Goal: Use online tool/utility: Utilize a website feature to perform a specific function

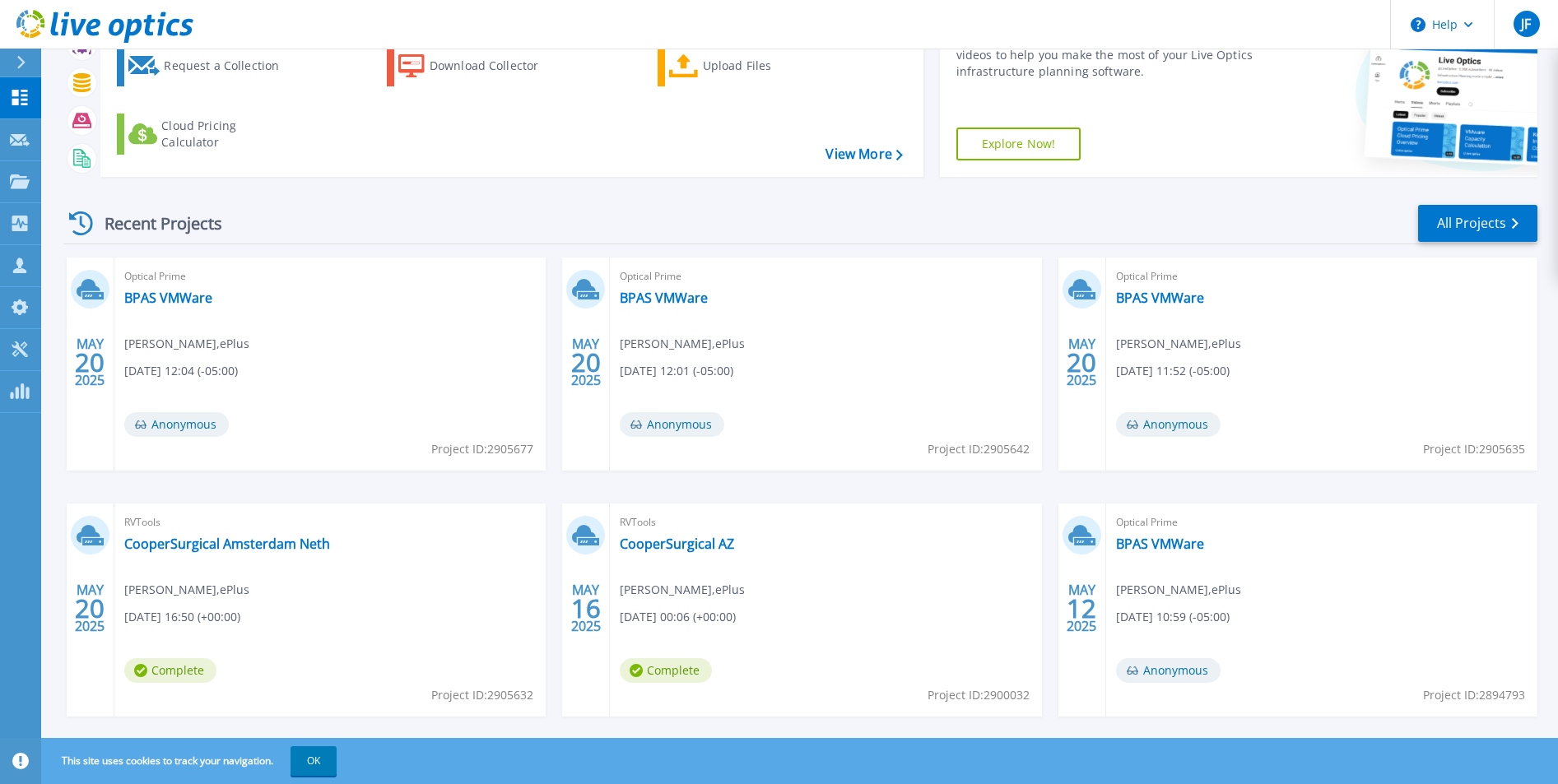
scroll to position [104, 0]
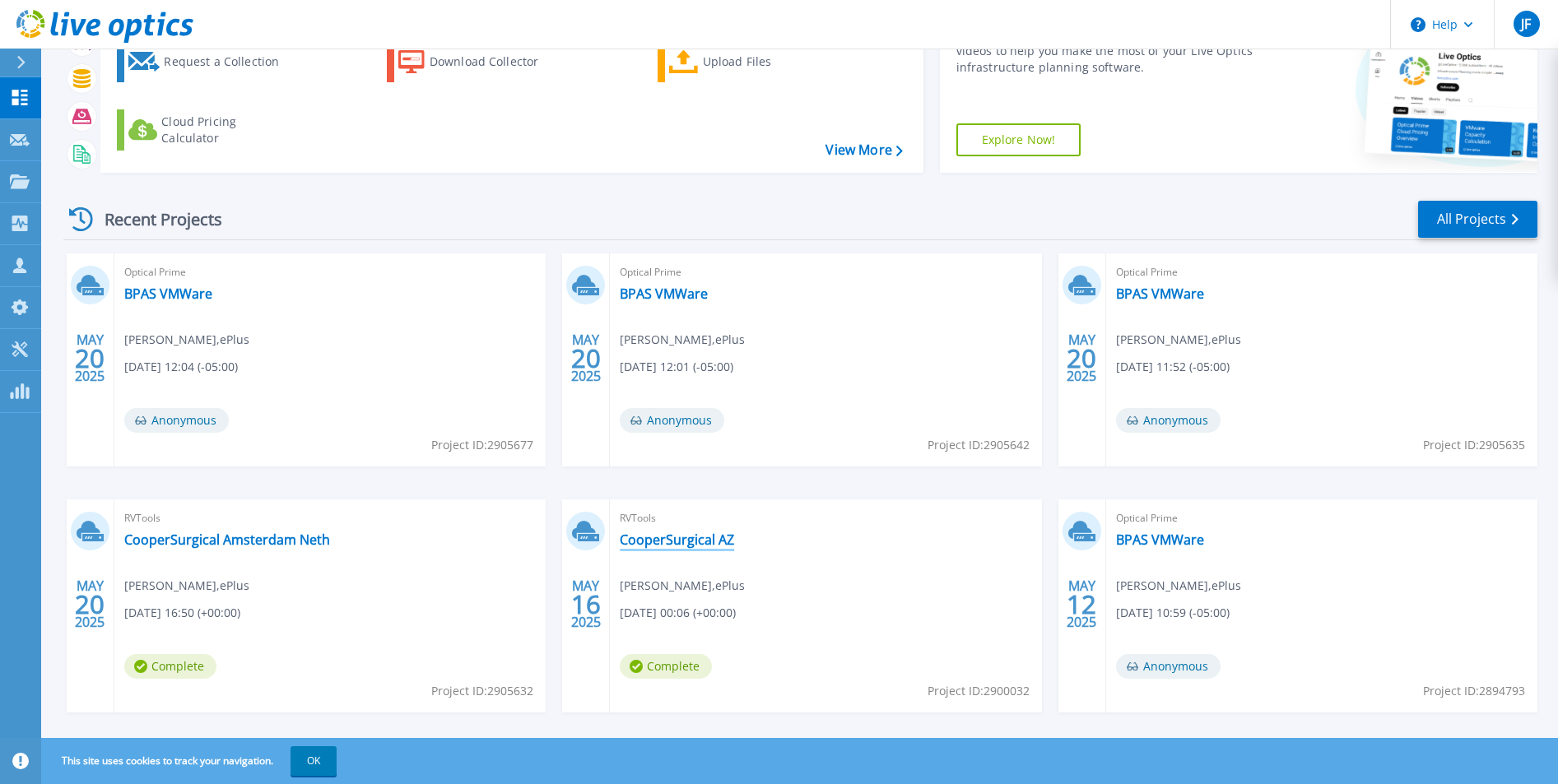
click at [688, 539] on link "CooperSurgical AZ" at bounding box center [676, 540] width 114 height 17
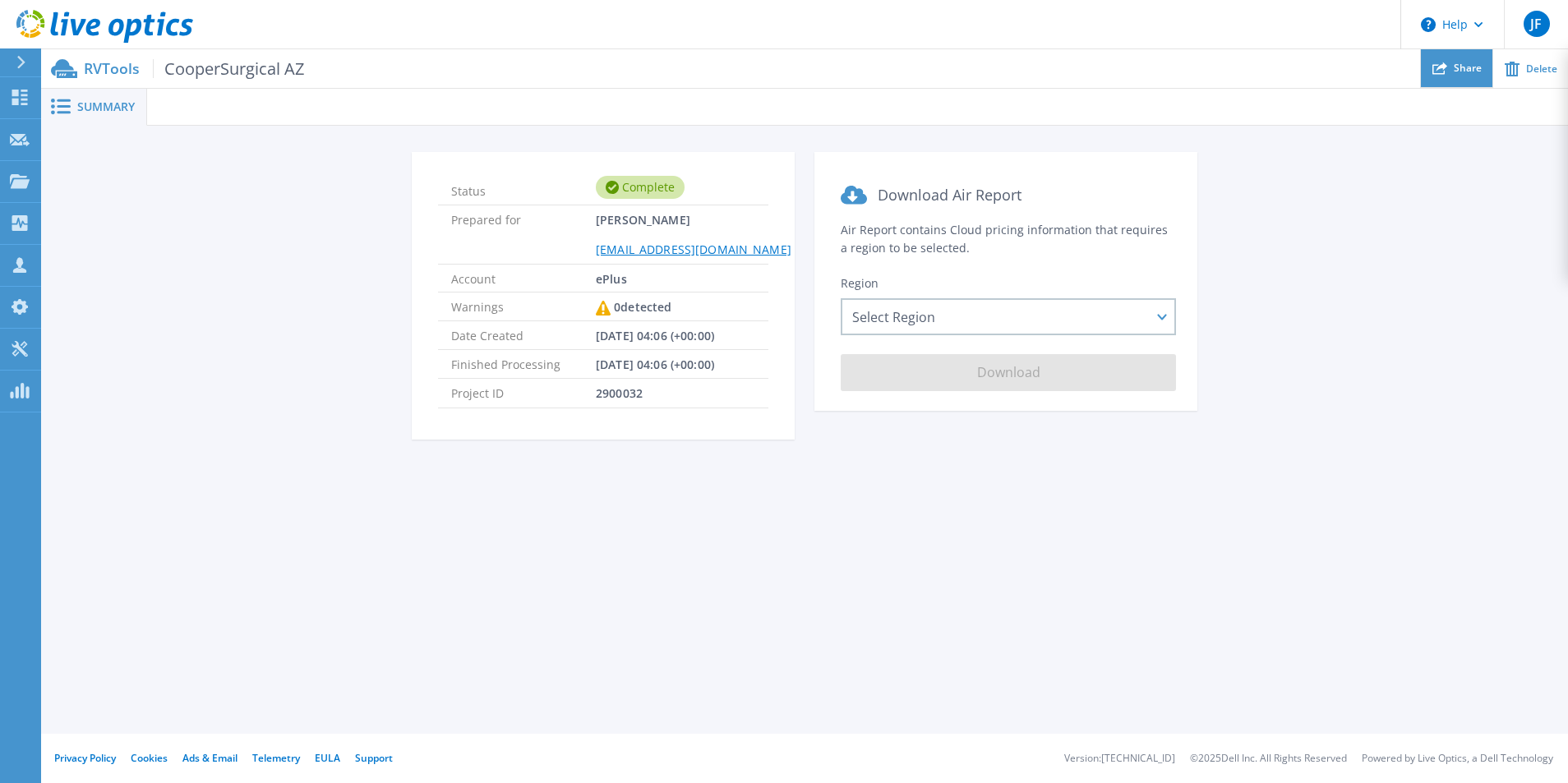
click at [1475, 59] on div "Share" at bounding box center [1456, 68] width 72 height 38
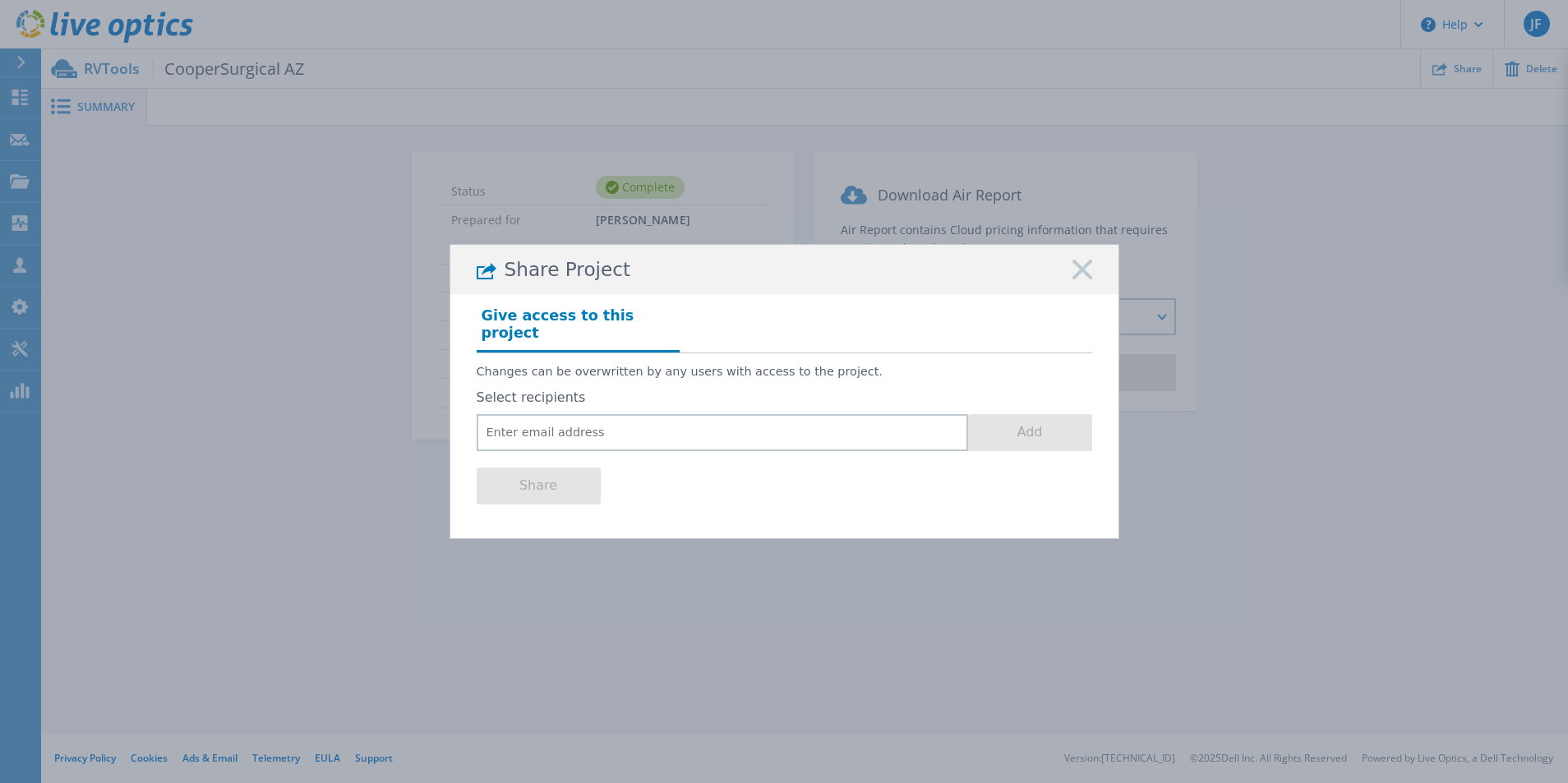
click at [1087, 278] on icon at bounding box center [1082, 269] width 20 height 20
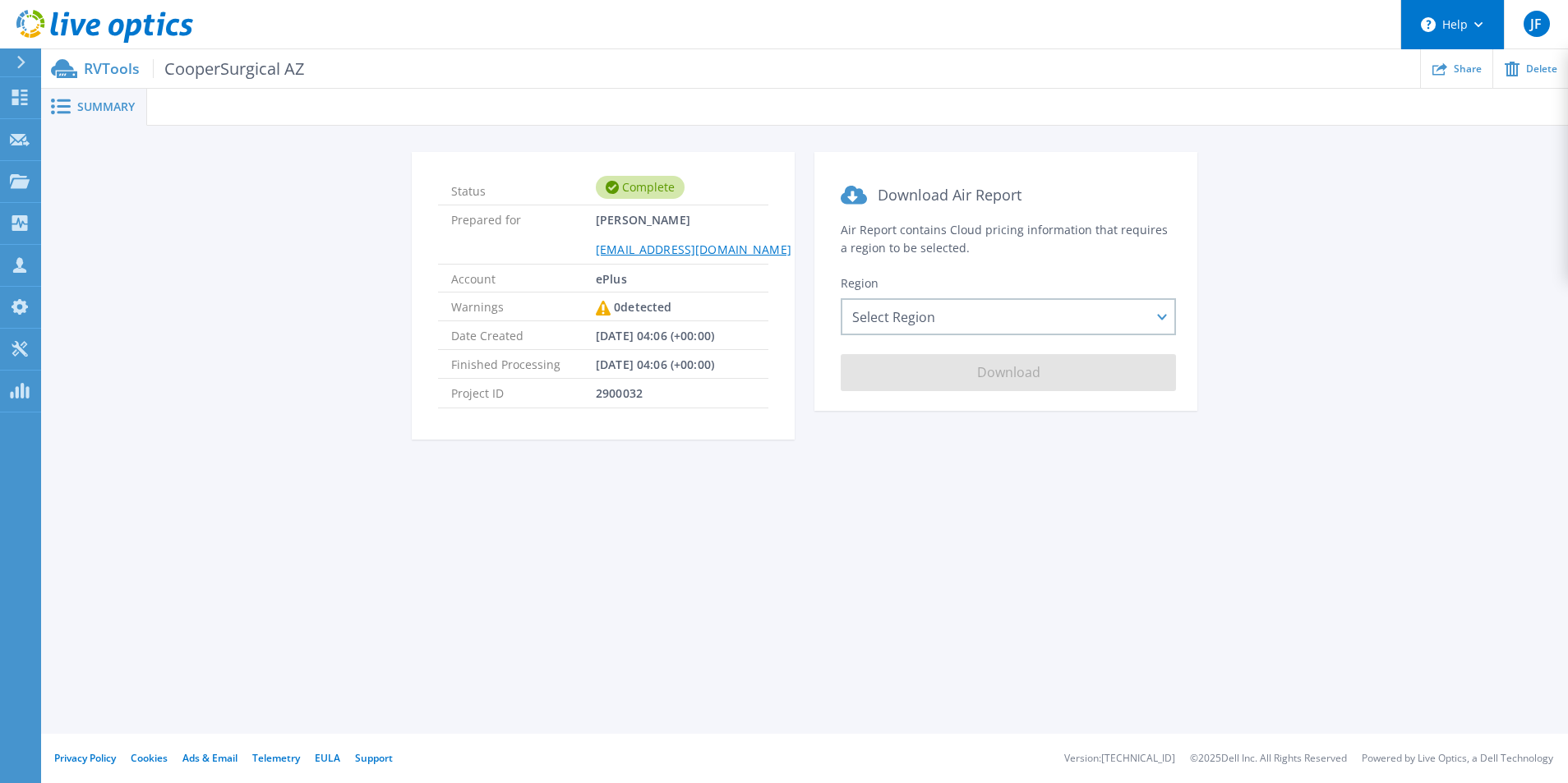
click at [1479, 20] on button "Help" at bounding box center [1452, 24] width 103 height 49
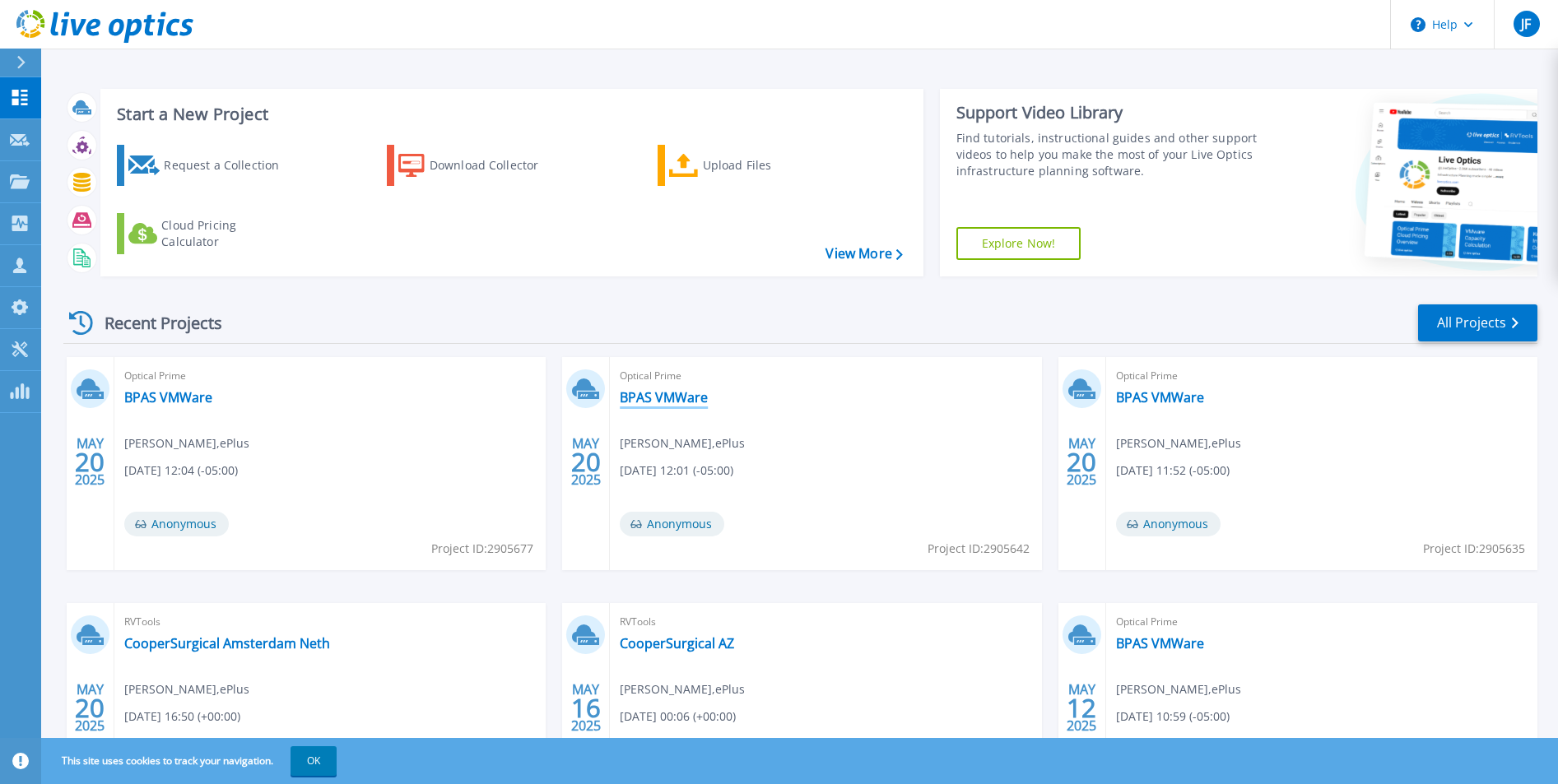
click at [654, 394] on link "BPAS VMWare" at bounding box center [663, 397] width 88 height 17
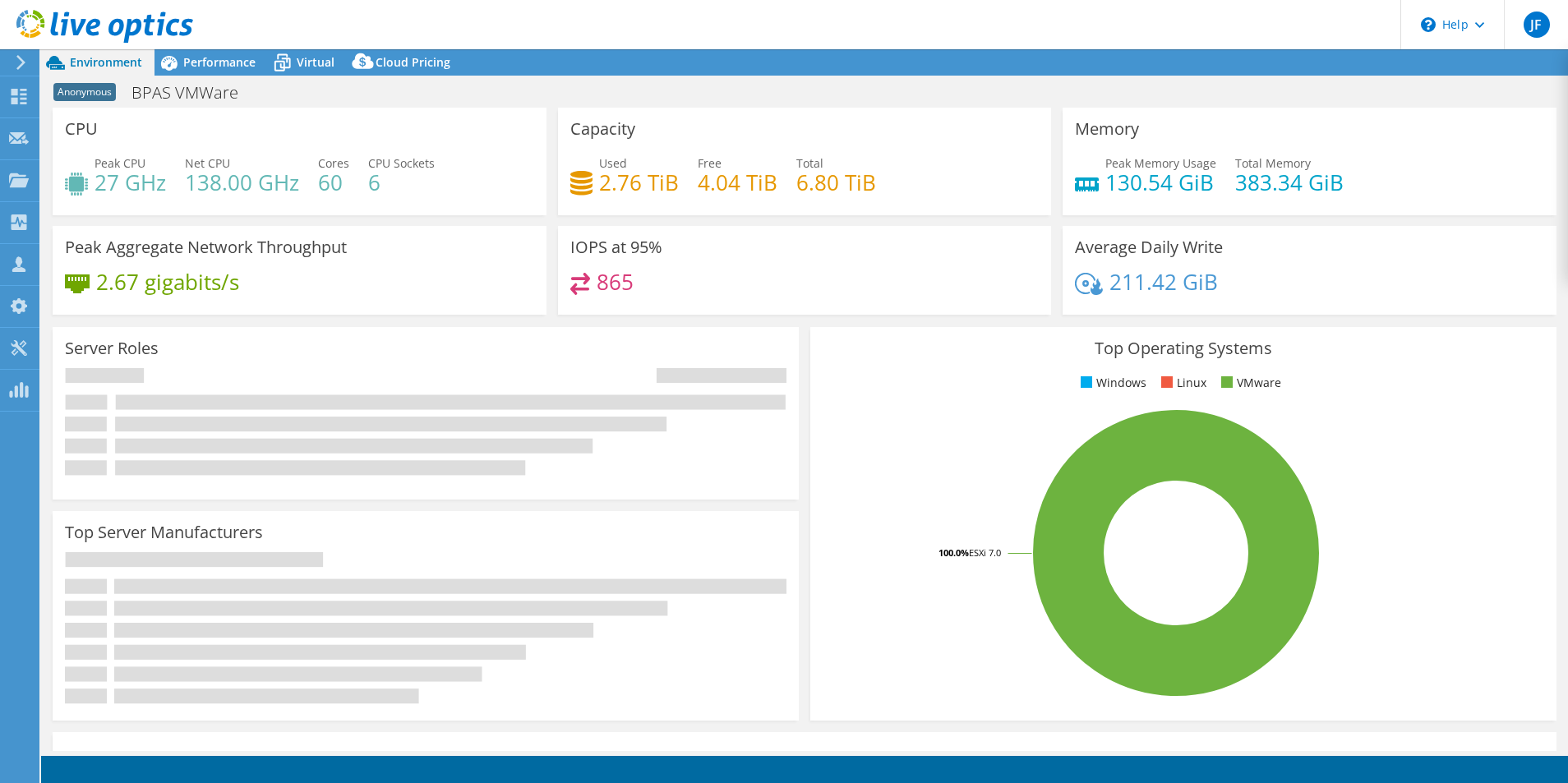
select select "USD"
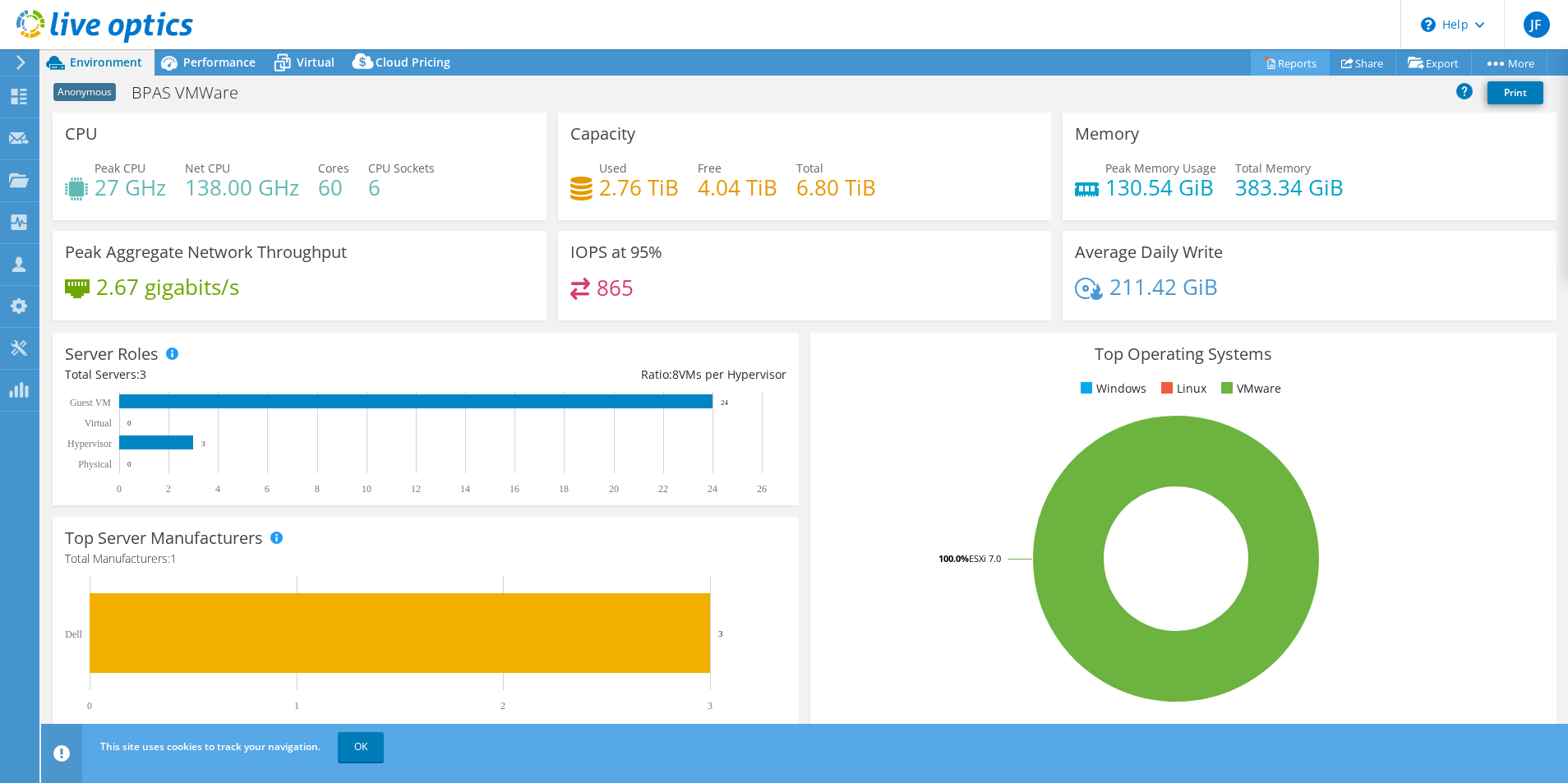
click at [1286, 62] on link "Reports" at bounding box center [1290, 63] width 79 height 26
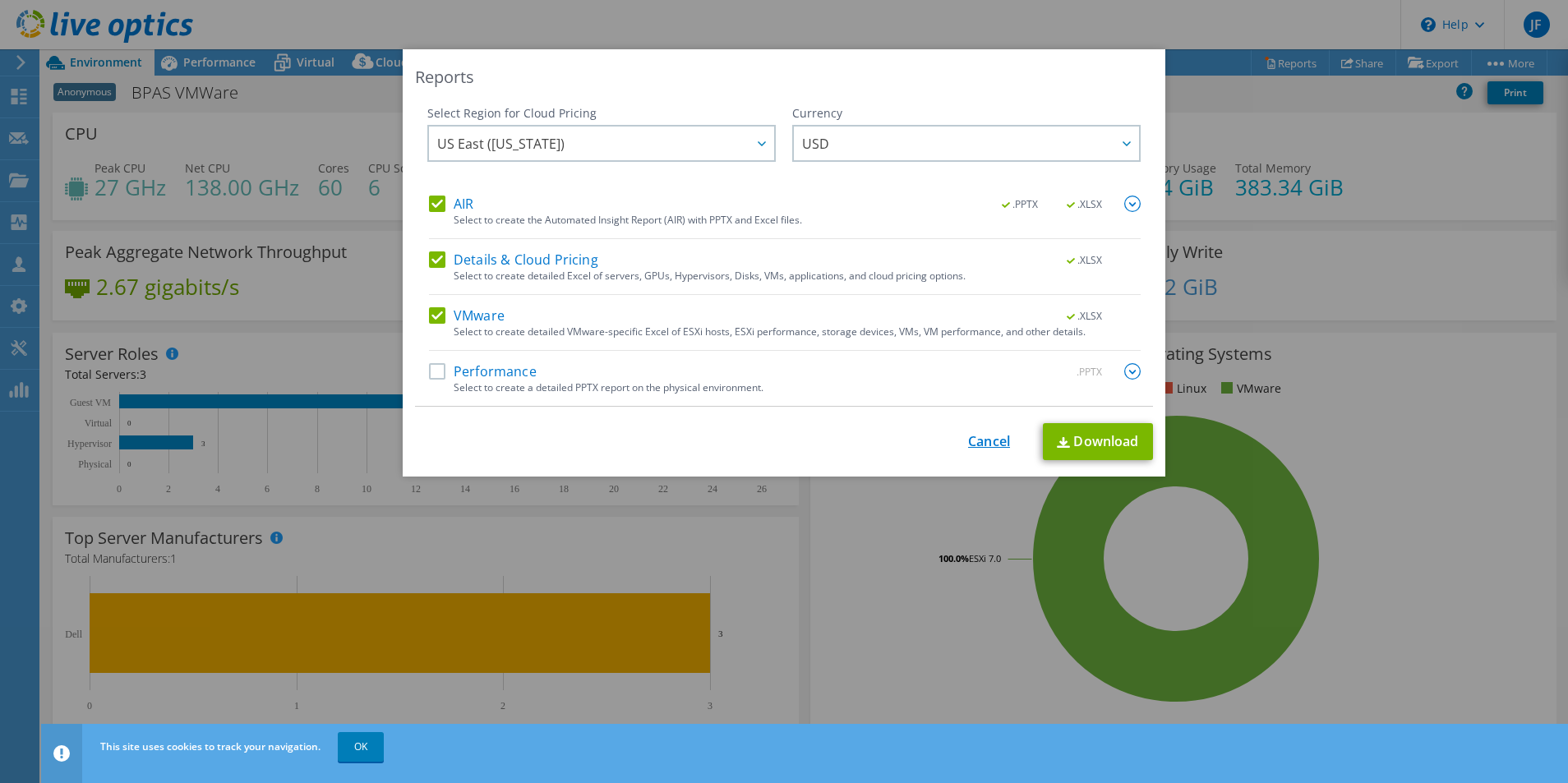
click at [969, 438] on link "Cancel" at bounding box center [989, 441] width 42 height 16
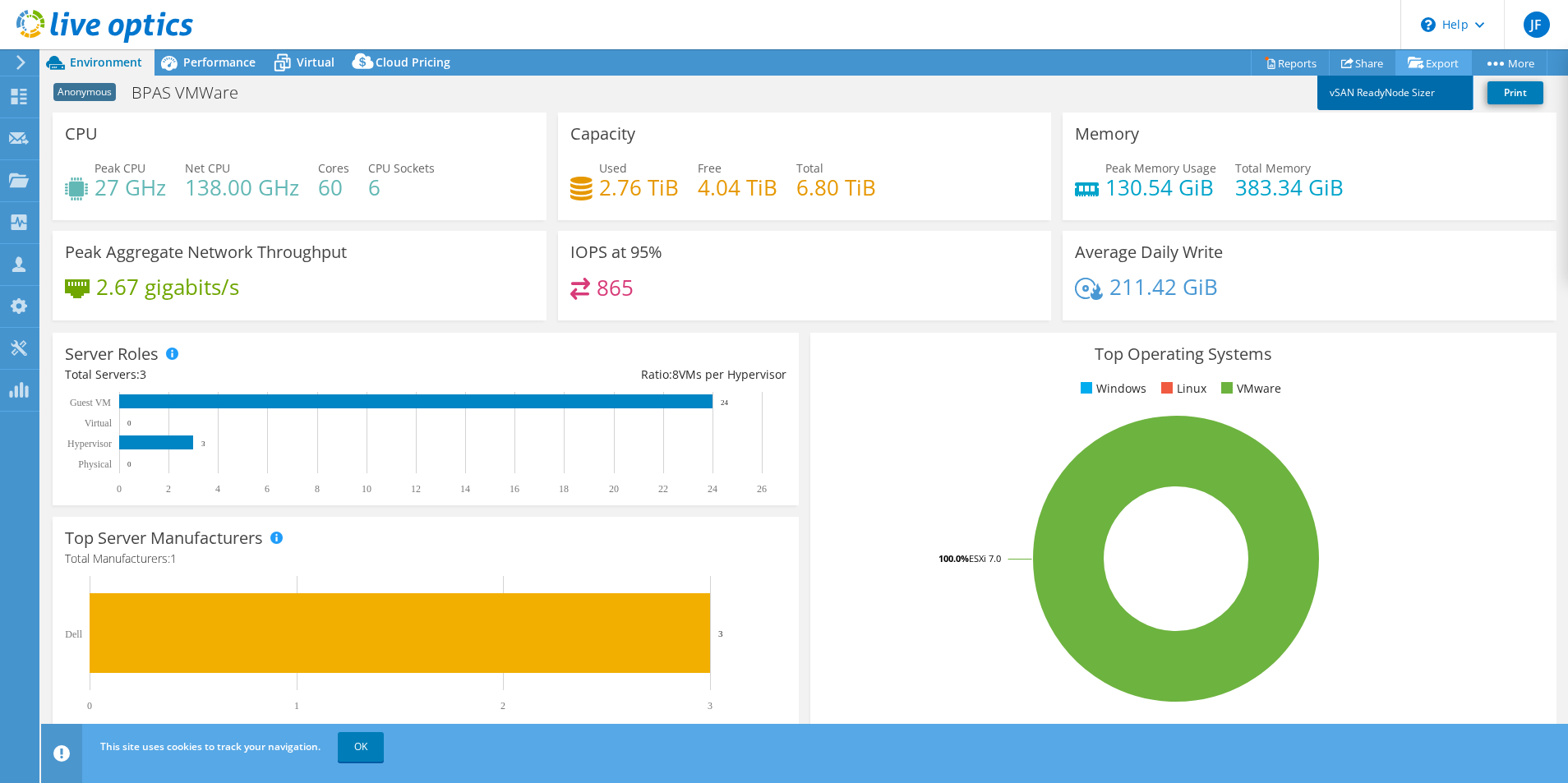
click at [1368, 90] on link "vSAN ReadyNode Sizer" at bounding box center [1395, 93] width 156 height 34
